Goal: Go to known website: Go to known website

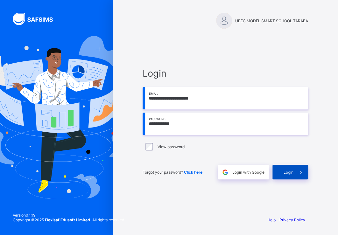
click at [297, 172] on span at bounding box center [300, 172] width 15 height 15
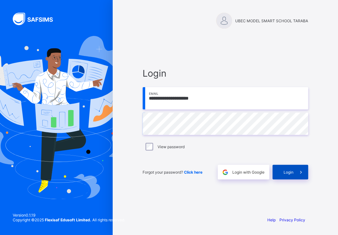
click at [300, 172] on icon at bounding box center [300, 172] width 7 height 6
